Goal: Find specific page/section: Find specific page/section

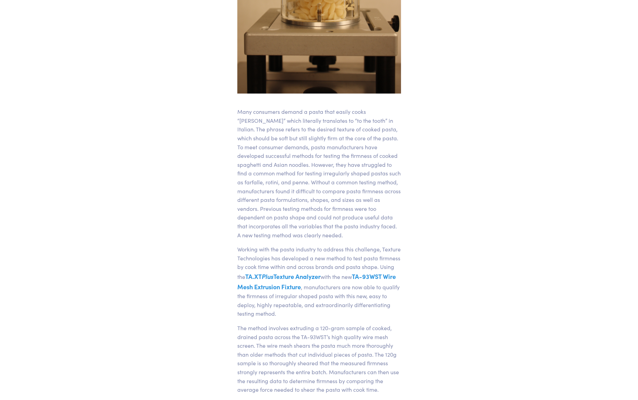
scroll to position [310, 0]
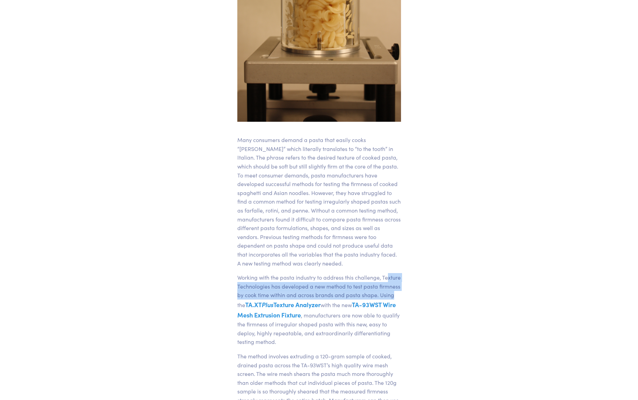
drag, startPoint x: 388, startPoint y: 277, endPoint x: 395, endPoint y: 293, distance: 17.6
click at [395, 293] on p "Working with the pasta industry to address this challenge, Texture Technologies…" at bounding box center [319, 309] width 164 height 73
drag, startPoint x: 395, startPoint y: 293, endPoint x: 456, endPoint y: 301, distance: 60.7
click at [456, 300] on article "May 9, 2012 Testing "Al Dente"...new method helps pasta industry test the firmn…" at bounding box center [319, 173] width 446 height 856
drag, startPoint x: 385, startPoint y: 303, endPoint x: 368, endPoint y: 306, distance: 16.8
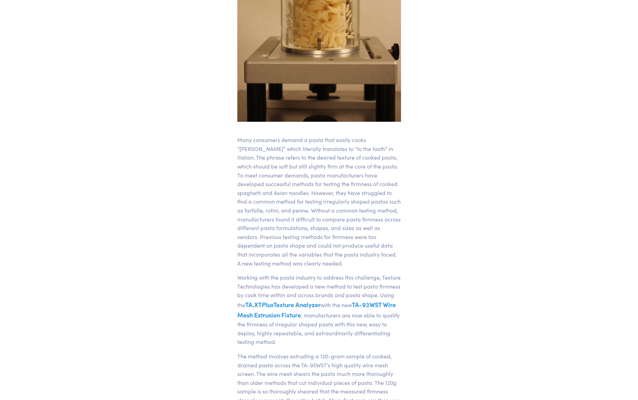
click at [368, 306] on link "TA-93WST Wire Mesh Extrusion Fixture" at bounding box center [316, 309] width 159 height 19
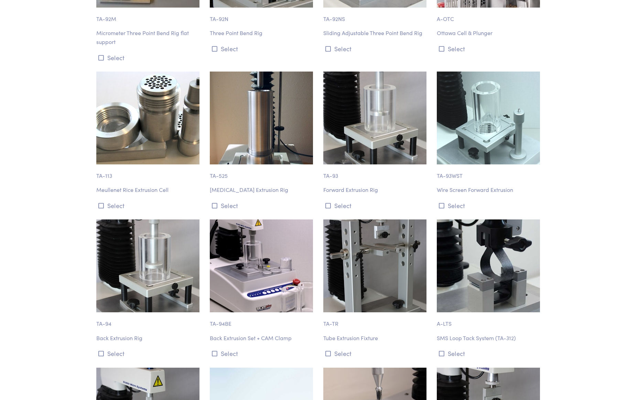
scroll to position [4129, 0]
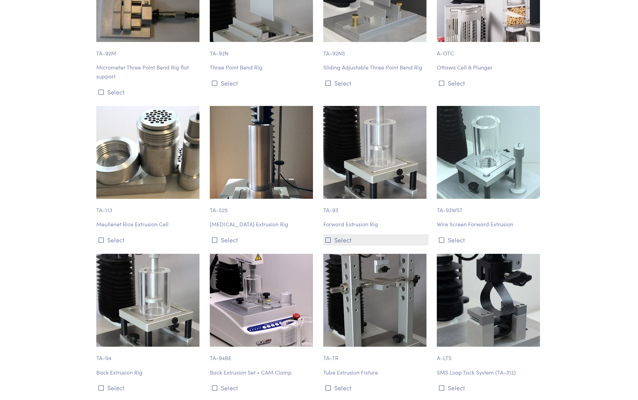
click at [332, 234] on button "Select" at bounding box center [375, 239] width 105 height 11
click at [367, 150] on img at bounding box center [374, 152] width 103 height 93
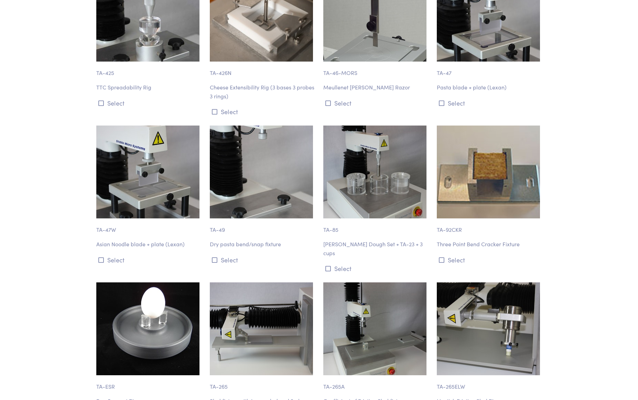
scroll to position [3638, 0]
